Goal: Communication & Community: Answer question/provide support

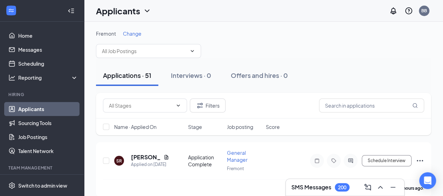
click at [321, 191] on h3 "SMS Messages" at bounding box center [311, 188] width 40 height 8
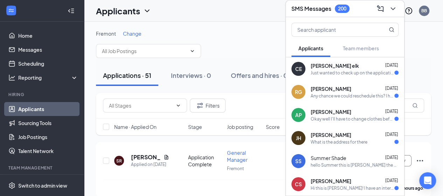
click at [254, 54] on div "Fremont Change" at bounding box center [263, 44] width 335 height 28
click at [390, 9] on icon "ChevronDown" at bounding box center [393, 9] width 8 height 8
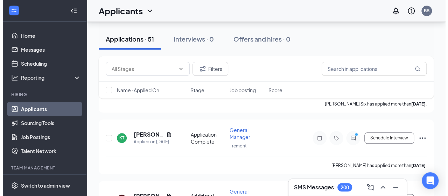
scroll to position [338, 0]
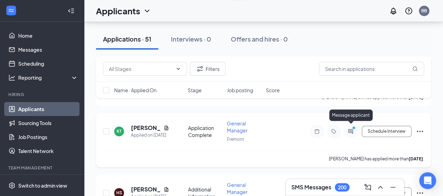
click at [355, 127] on icon "PrimaryDot" at bounding box center [355, 129] width 8 height 6
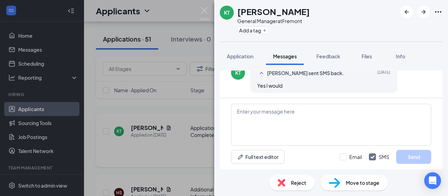
scroll to position [188, 0]
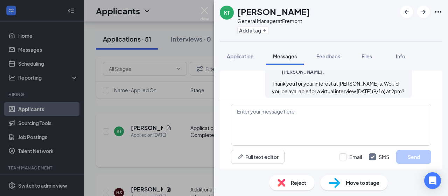
scroll to position [144, 0]
click at [246, 56] on span "Application" at bounding box center [240, 56] width 27 height 6
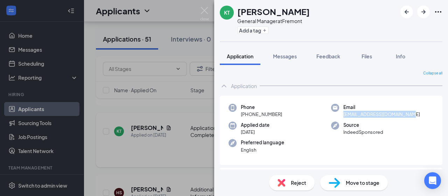
drag, startPoint x: 404, startPoint y: 113, endPoint x: 340, endPoint y: 118, distance: 63.6
click at [340, 118] on div "Email [EMAIL_ADDRESS][DOMAIN_NAME]" at bounding box center [382, 111] width 103 height 14
copy span "[EMAIL_ADDRESS][DOMAIN_NAME]"
click at [293, 56] on span "Messages" at bounding box center [285, 56] width 24 height 6
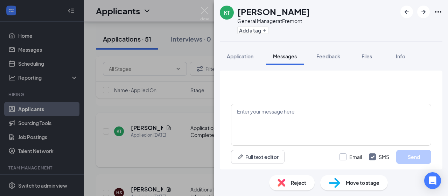
click at [343, 156] on input "Email" at bounding box center [351, 157] width 22 height 7
checkbox input "true"
click at [271, 116] on textarea at bounding box center [331, 125] width 200 height 42
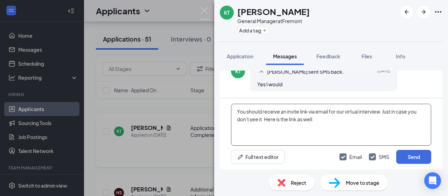
paste textarea "[URL][DOMAIN_NAME]"
type textarea "You should receive an invite link via email for our virtual interview. Just in …"
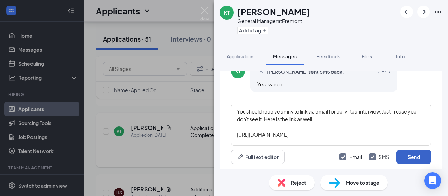
click at [414, 158] on button "Send" at bounding box center [413, 157] width 35 height 14
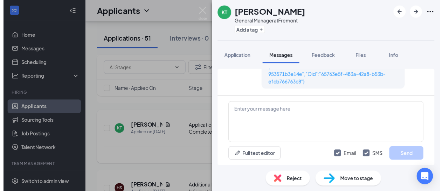
scroll to position [417, 0]
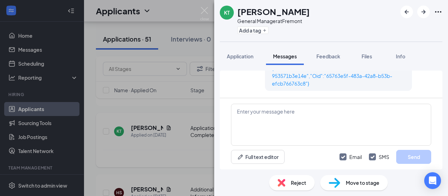
click at [164, 163] on div "[PERSON_NAME] General Manager at Fremont Add a tag Application Messages Feedbac…" at bounding box center [224, 98] width 448 height 196
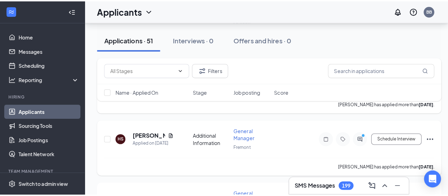
scroll to position [395, 0]
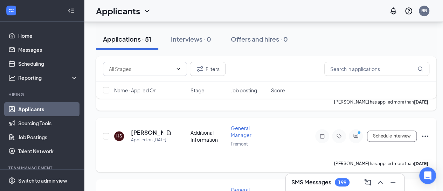
click at [355, 129] on div at bounding box center [356, 136] width 14 height 14
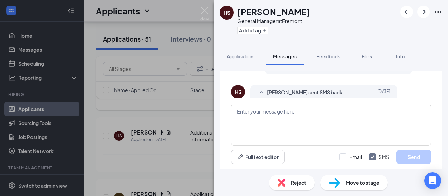
scroll to position [363, 0]
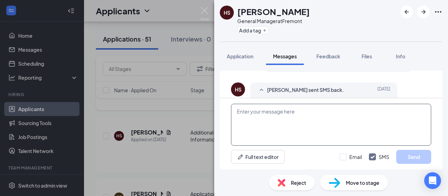
click at [289, 113] on textarea at bounding box center [331, 125] width 200 height 42
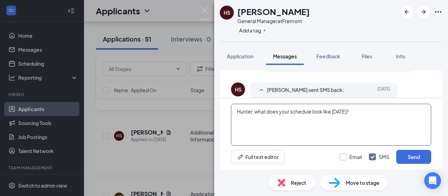
type textarea "Hunter, what does your schedule look like [DATE]?"
click at [341, 155] on input "Email" at bounding box center [351, 157] width 22 height 7
checkbox input "true"
click at [414, 157] on button "Send" at bounding box center [413, 157] width 35 height 14
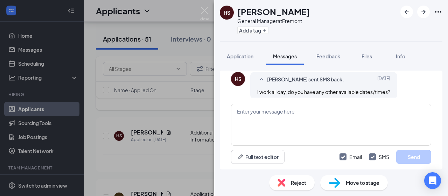
scroll to position [416, 0]
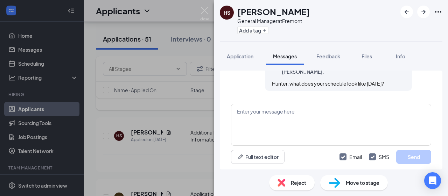
click at [146, 153] on div "[PERSON_NAME] General Manager at Fremont Add a tag Application Messages Feedbac…" at bounding box center [224, 98] width 448 height 196
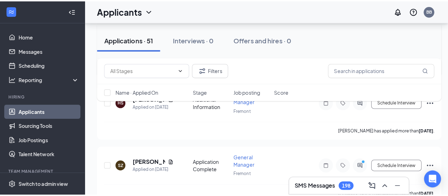
scroll to position [441, 0]
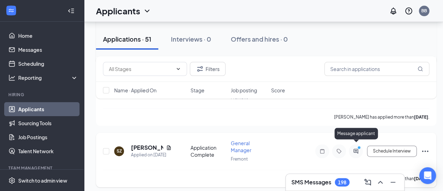
click at [356, 149] on icon "ActiveChat" at bounding box center [355, 151] width 5 height 5
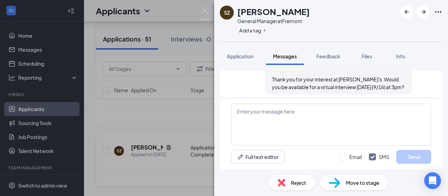
scroll to position [182, 0]
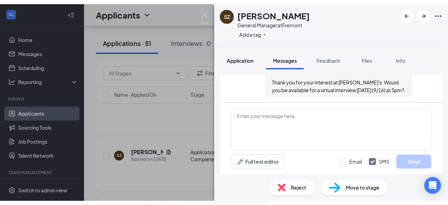
scroll to position [182, 0]
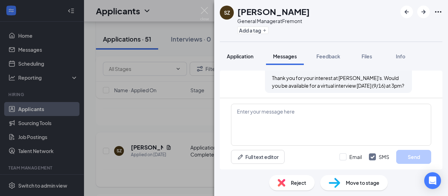
click at [247, 59] on span "Application" at bounding box center [240, 56] width 27 height 6
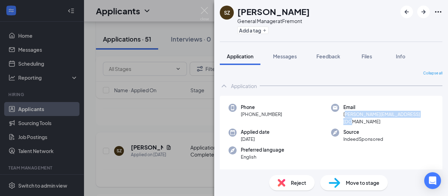
drag, startPoint x: 424, startPoint y: 115, endPoint x: 342, endPoint y: 115, distance: 81.6
click at [342, 115] on div "Email [PERSON_NAME][EMAIL_ADDRESS][DOMAIN_NAME]" at bounding box center [382, 114] width 103 height 21
click at [427, 113] on div "Email [PERSON_NAME][EMAIL_ADDRESS][DOMAIN_NAME]" at bounding box center [382, 114] width 103 height 21
drag, startPoint x: 420, startPoint y: 115, endPoint x: 409, endPoint y: 118, distance: 12.0
click at [409, 118] on div "Phone [PHONE_NUMBER] Email [PERSON_NAME][EMAIL_ADDRESS][DOMAIN_NAME] Applied da…" at bounding box center [331, 134] width 223 height 77
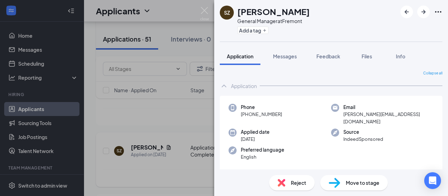
click at [427, 115] on div "Email [PERSON_NAME][EMAIL_ADDRESS][DOMAIN_NAME]" at bounding box center [382, 114] width 103 height 21
drag, startPoint x: 422, startPoint y: 114, endPoint x: 340, endPoint y: 113, distance: 82.3
click at [340, 113] on div "Email [PERSON_NAME][EMAIL_ADDRESS][DOMAIN_NAME]" at bounding box center [382, 114] width 103 height 21
copy span "[PERSON_NAME][EMAIL_ADDRESS][DOMAIN_NAME]"
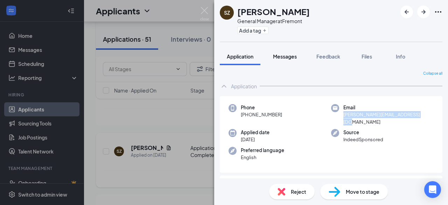
click at [289, 62] on button "Messages" at bounding box center [285, 57] width 38 height 18
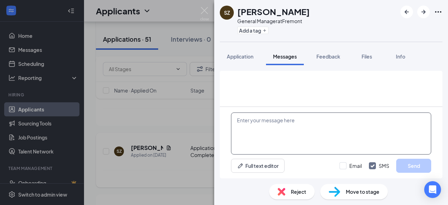
click at [256, 126] on textarea at bounding box center [331, 133] width 200 height 42
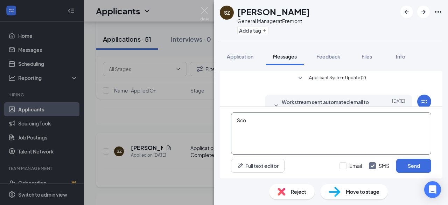
scroll to position [213, 0]
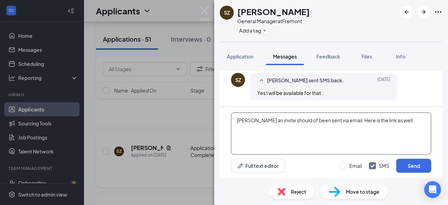
paste textarea "[URL][DOMAIN_NAME]"
type textarea "[PERSON_NAME] an invite should of been sent via email. Here is the link as well…"
click at [350, 166] on input "Email" at bounding box center [351, 165] width 22 height 7
checkbox input "true"
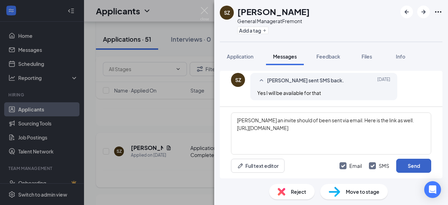
click at [409, 162] on button "Send" at bounding box center [413, 166] width 35 height 14
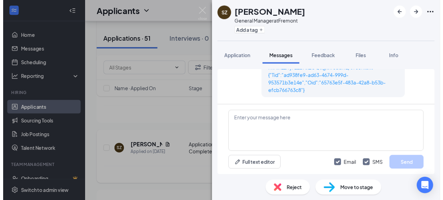
scroll to position [410, 0]
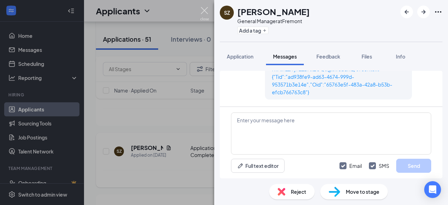
click at [206, 16] on img at bounding box center [204, 14] width 9 height 14
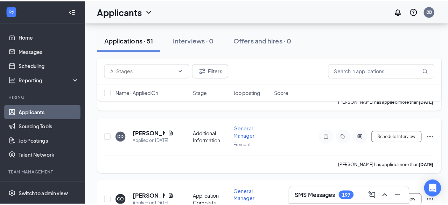
scroll to position [522, 0]
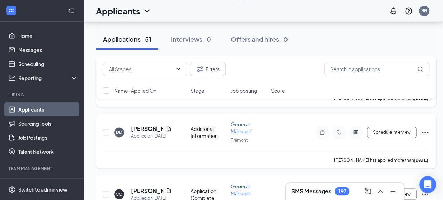
click at [359, 129] on icon "ActiveChat" at bounding box center [356, 132] width 8 height 6
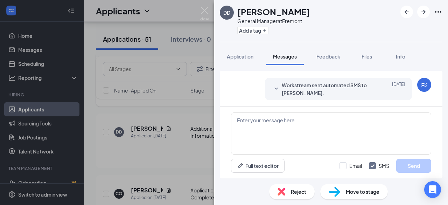
scroll to position [159, 0]
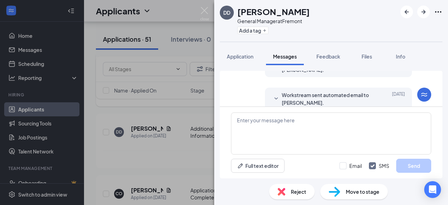
click at [196, 157] on div "DD [PERSON_NAME] General Manager at Fremont Add a tag Application Messages Feed…" at bounding box center [224, 102] width 448 height 205
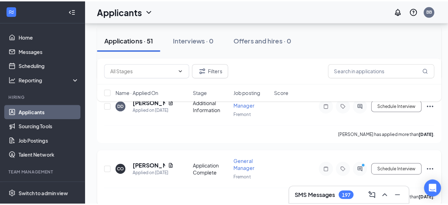
scroll to position [573, 0]
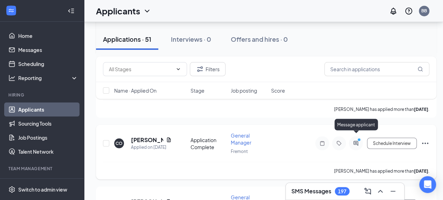
click at [357, 137] on icon "PrimaryDot" at bounding box center [360, 140] width 8 height 6
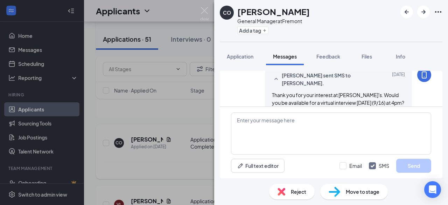
scroll to position [182, 0]
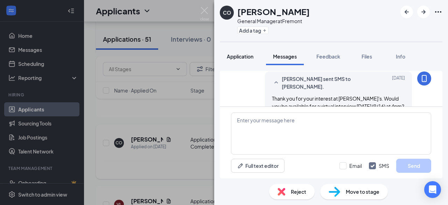
click at [247, 59] on span "Application" at bounding box center [240, 56] width 27 height 6
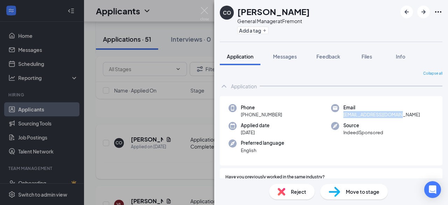
drag, startPoint x: 398, startPoint y: 112, endPoint x: 339, endPoint y: 118, distance: 58.4
click at [339, 118] on div "Phone [PHONE_NUMBER] Email [EMAIL_ADDRESS][DOMAIN_NAME] Applied date [DATE] Sou…" at bounding box center [331, 131] width 223 height 70
copy span "[EMAIL_ADDRESS][DOMAIN_NAME]"
click at [289, 60] on div "Messages" at bounding box center [285, 56] width 24 height 7
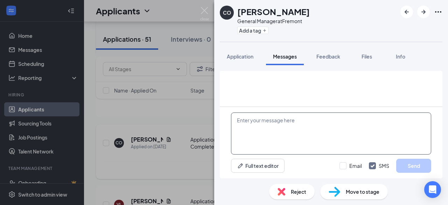
click at [280, 134] on textarea at bounding box center [331, 133] width 200 height 42
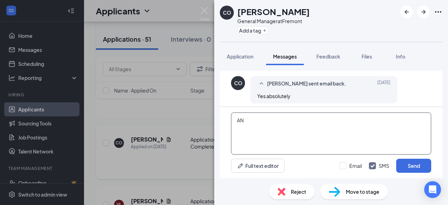
scroll to position [271, 0]
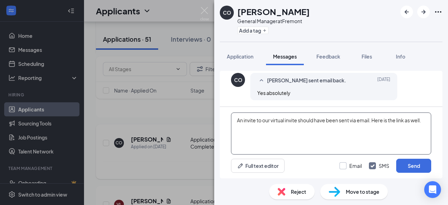
type textarea "An invite to our virtual invite should have been sent via email. Here is the li…"
click at [343, 164] on input "Email" at bounding box center [351, 165] width 22 height 7
checkbox input "true"
click at [249, 133] on textarea "An invite to our virtual invite should have been sent via email. Here is the li…" at bounding box center [331, 133] width 200 height 42
click at [426, 123] on textarea "An invite to our virtual invite should have been sent via email. Here is the li…" at bounding box center [331, 133] width 200 height 42
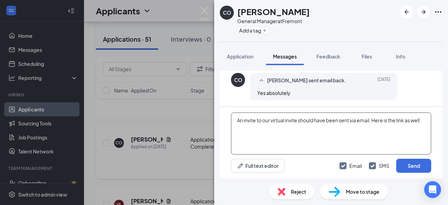
paste textarea "[URL][DOMAIN_NAME]"
type textarea "An invite to our virtual invite should have been sent via email. Here is the li…"
click at [418, 169] on button "Send" at bounding box center [413, 166] width 35 height 14
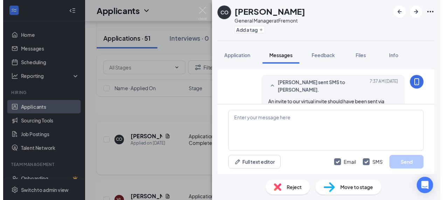
scroll to position [460, 0]
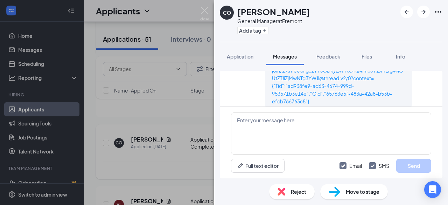
click at [177, 157] on div "CO [PERSON_NAME] General Manager at Fremont Add a tag Application Messages Feed…" at bounding box center [224, 102] width 448 height 205
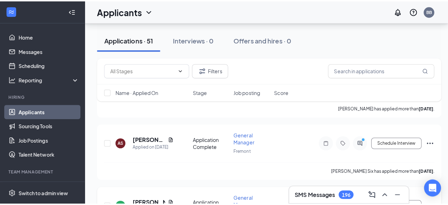
scroll to position [267, 0]
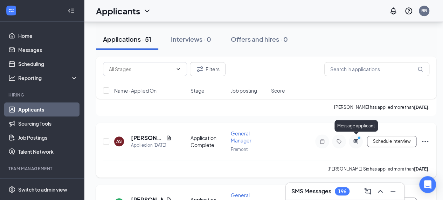
click at [358, 136] on icon "PrimaryDot" at bounding box center [360, 139] width 8 height 6
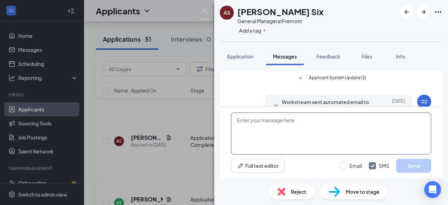
click at [281, 131] on textarea at bounding box center [331, 133] width 200 height 42
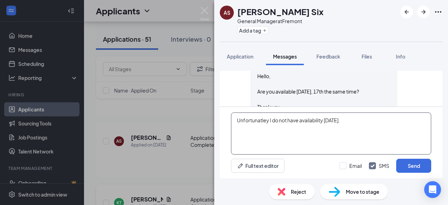
click at [259, 121] on textarea "Unfortunatley I do not have availability [DATE]." at bounding box center [331, 133] width 200 height 42
click at [253, 120] on textarea "Unfortunatley I do not have availability [DATE]." at bounding box center [331, 133] width 200 height 42
click at [368, 122] on textarea "Unfortunately I do not have availability [DATE]." at bounding box center [331, 133] width 200 height 42
type textarea "Unfortunately I do not have availability [DATE]. Do you have availability [DATE…"
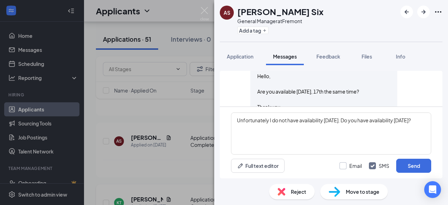
click at [347, 169] on input "Email" at bounding box center [351, 165] width 22 height 7
checkbox input "true"
click at [416, 161] on button "Send" at bounding box center [413, 166] width 35 height 14
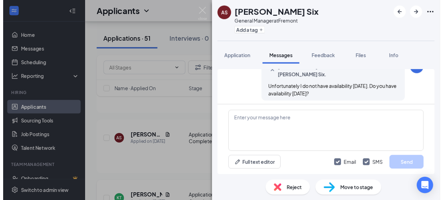
scroll to position [374, 0]
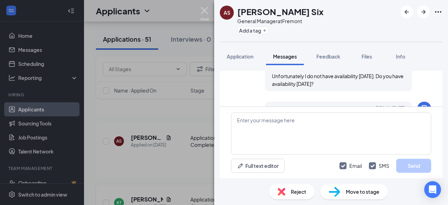
click at [205, 14] on img at bounding box center [204, 14] width 9 height 14
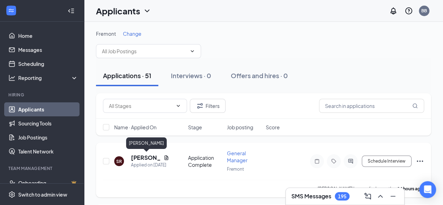
click at [138, 154] on h5 "[PERSON_NAME]" at bounding box center [146, 158] width 30 height 8
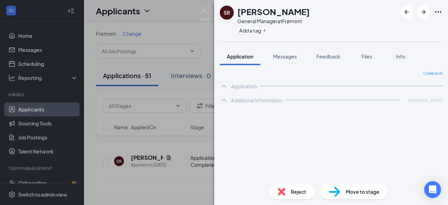
click at [372, 47] on div "SR [PERSON_NAME] General Manager at Fremont Add a tag Application Messages Feed…" at bounding box center [331, 102] width 234 height 205
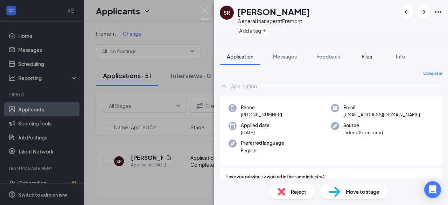
click at [369, 58] on span "Files" at bounding box center [367, 56] width 11 height 6
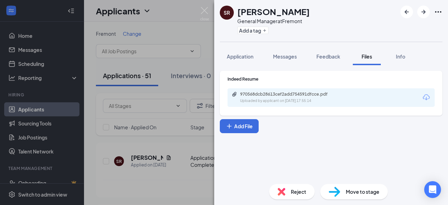
click at [306, 102] on div "Uploaded by applicant on [DATE] 17:55:14" at bounding box center [292, 101] width 105 height 6
click at [160, 174] on div "SR [PERSON_NAME] General Manager at Fremont Add a tag Application Messages Feed…" at bounding box center [224, 102] width 448 height 205
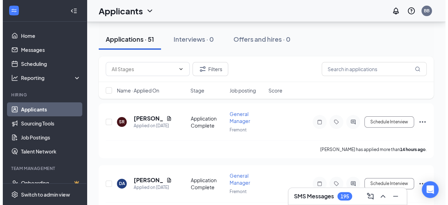
scroll to position [40, 0]
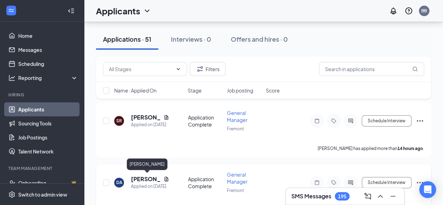
click at [148, 178] on h5 "[PERSON_NAME]" at bounding box center [146, 179] width 30 height 8
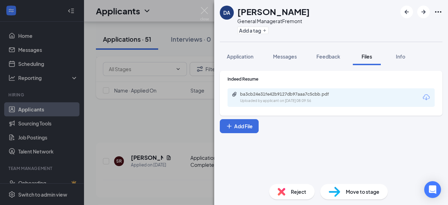
scroll to position [40, 0]
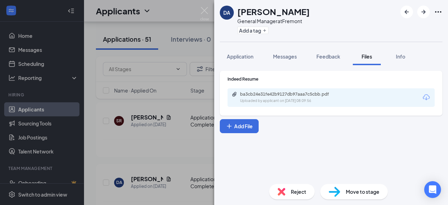
click at [303, 102] on div "Uploaded by applicant on Sep 15, 2025 at 08:09:56" at bounding box center [292, 101] width 105 height 6
click at [206, 15] on img at bounding box center [204, 14] width 9 height 14
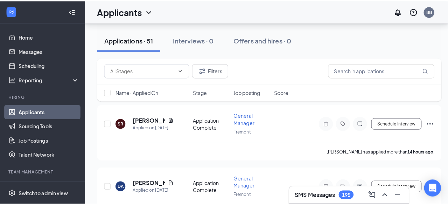
scroll to position [98, 0]
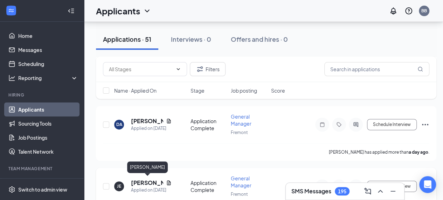
click at [147, 180] on h5 "[PERSON_NAME]" at bounding box center [147, 183] width 32 height 8
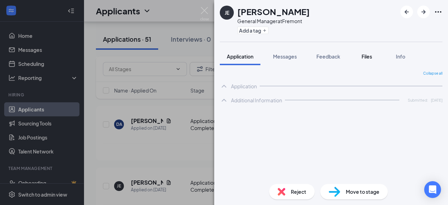
click at [370, 58] on span "Files" at bounding box center [367, 56] width 11 height 6
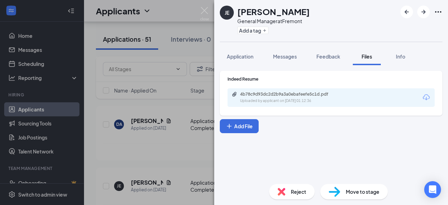
click at [274, 101] on div "Uploaded by applicant on Sep 15, 2025 at 01:12:36" at bounding box center [292, 101] width 105 height 6
click at [205, 13] on img at bounding box center [204, 14] width 9 height 14
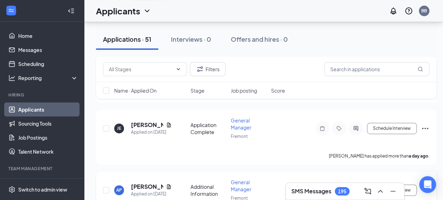
scroll to position [167, 0]
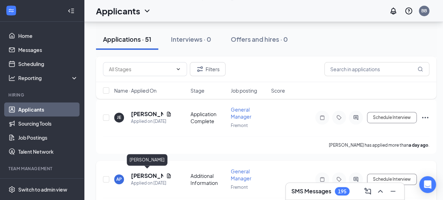
click at [144, 175] on h5 "[PERSON_NAME]" at bounding box center [147, 176] width 32 height 8
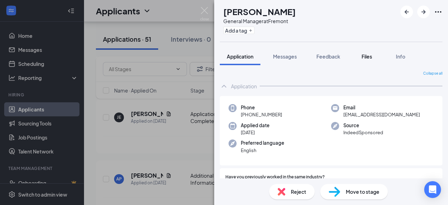
click at [366, 58] on span "Files" at bounding box center [367, 56] width 11 height 6
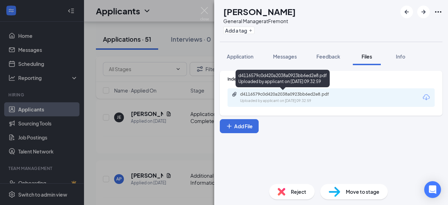
click at [290, 94] on div "d4116579c0d420a2038a0923bb6ed2e8.pdf" at bounding box center [289, 94] width 98 height 6
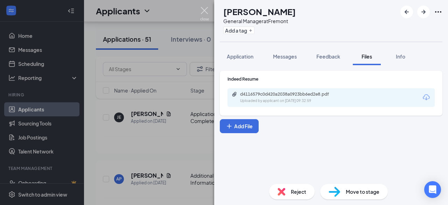
click at [205, 14] on img at bounding box center [204, 14] width 9 height 14
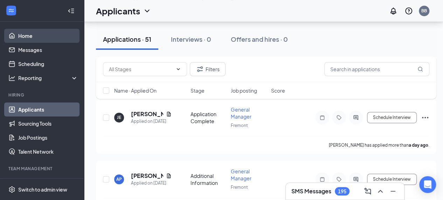
click at [35, 40] on link "Home" at bounding box center [48, 36] width 60 height 14
